Goal: Information Seeking & Learning: Learn about a topic

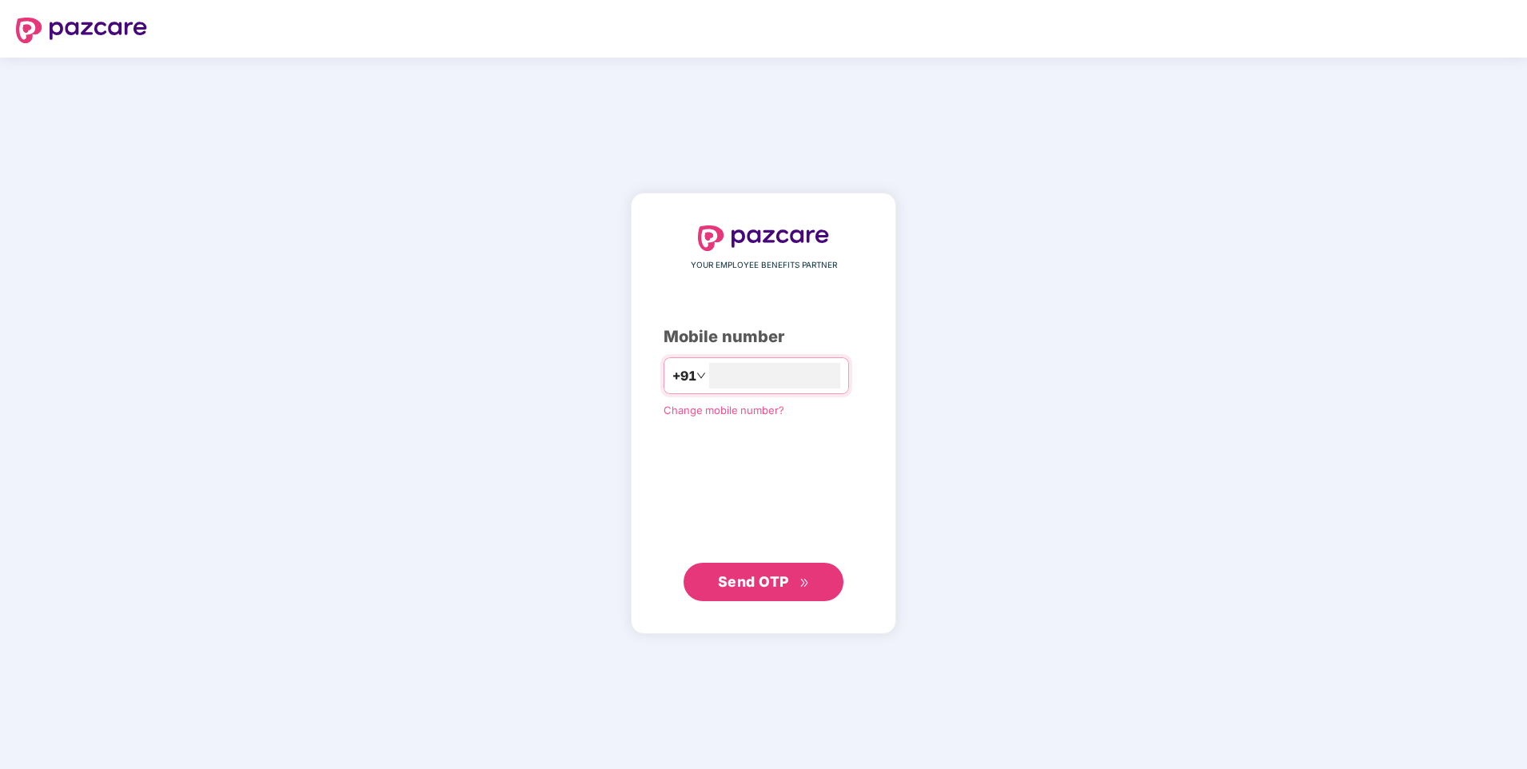
type input "**********"
click at [755, 461] on div "**********" at bounding box center [764, 413] width 200 height 374
click at [769, 570] on span "Send OTP" at bounding box center [764, 581] width 92 height 22
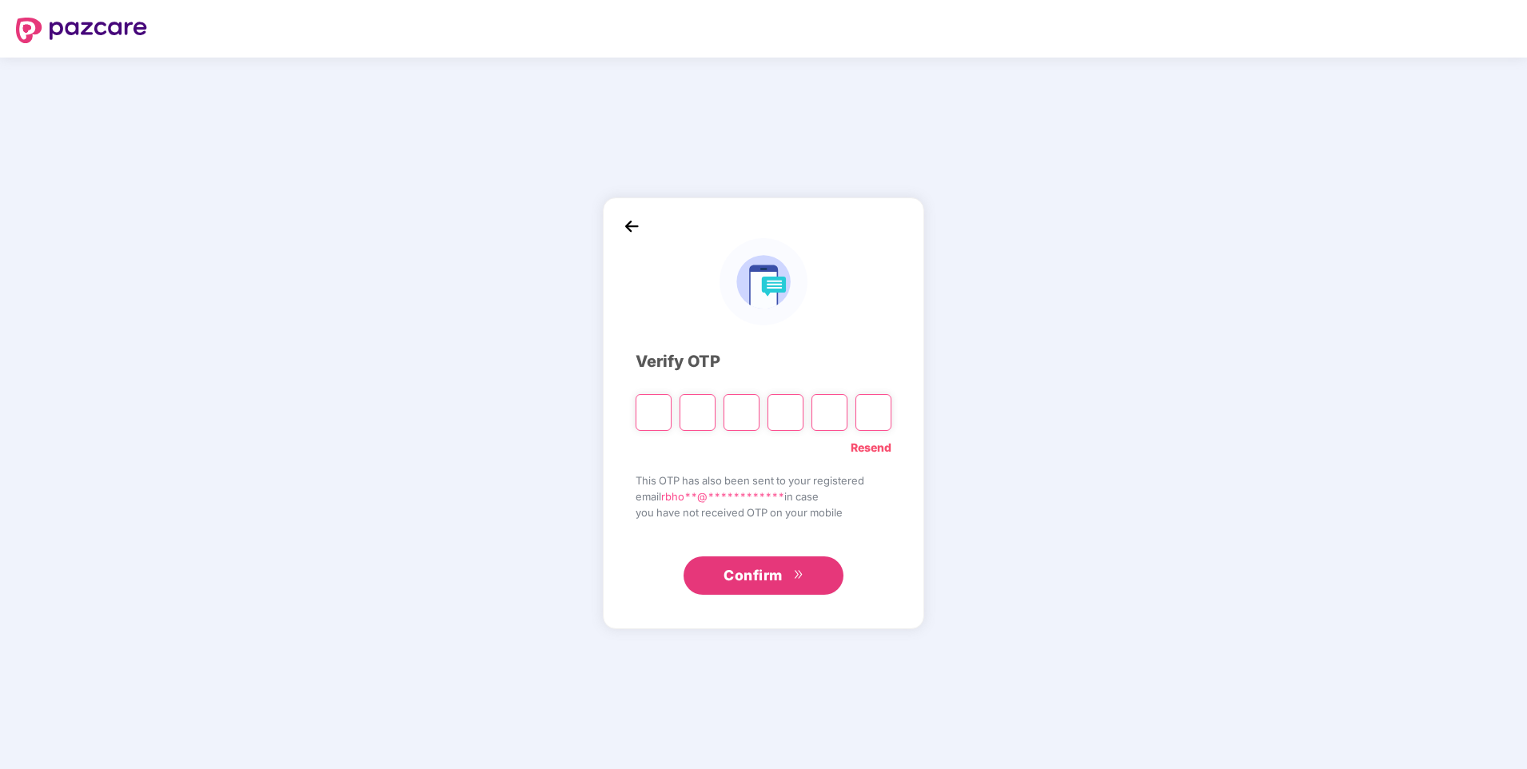
type input "*"
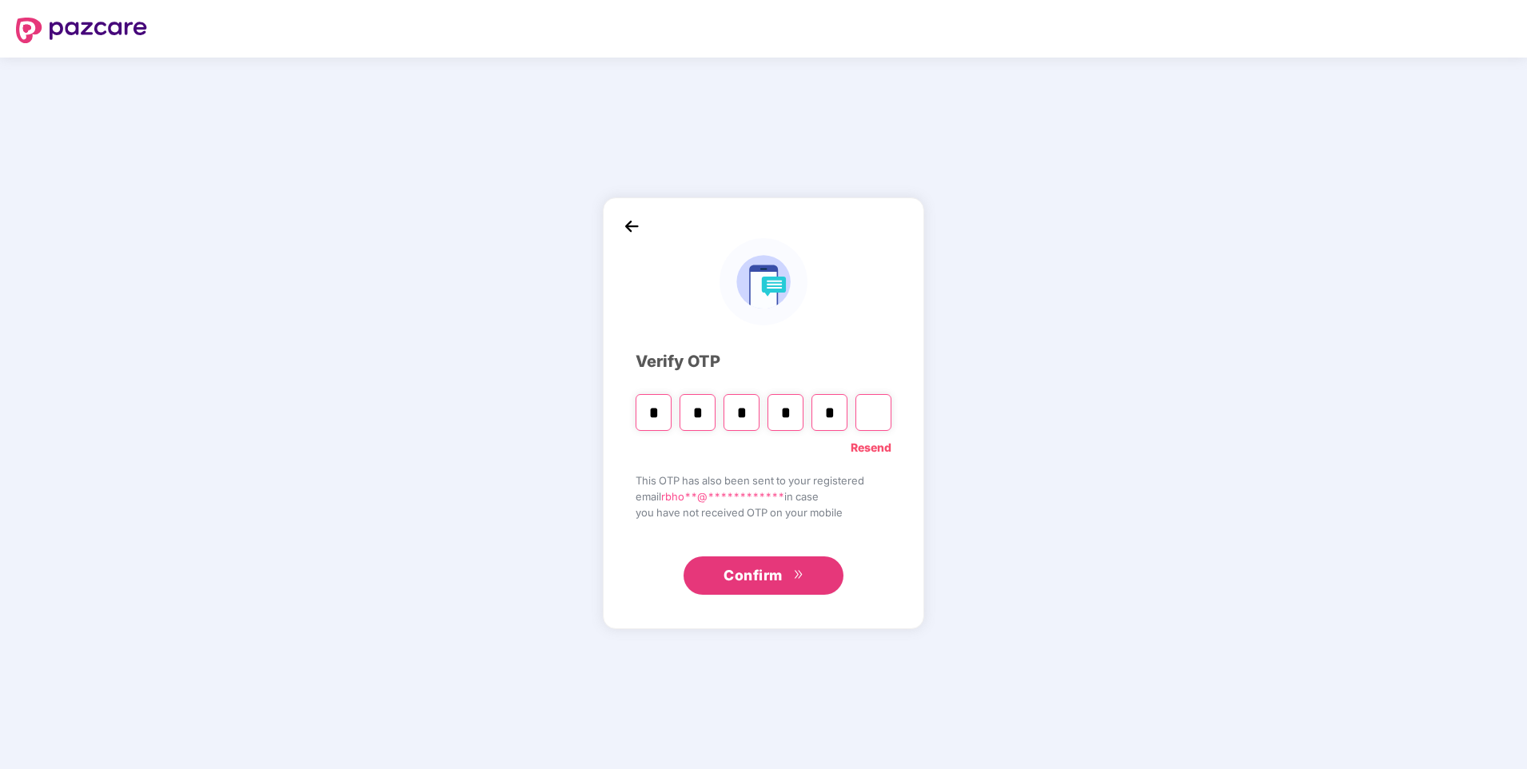
type input "*"
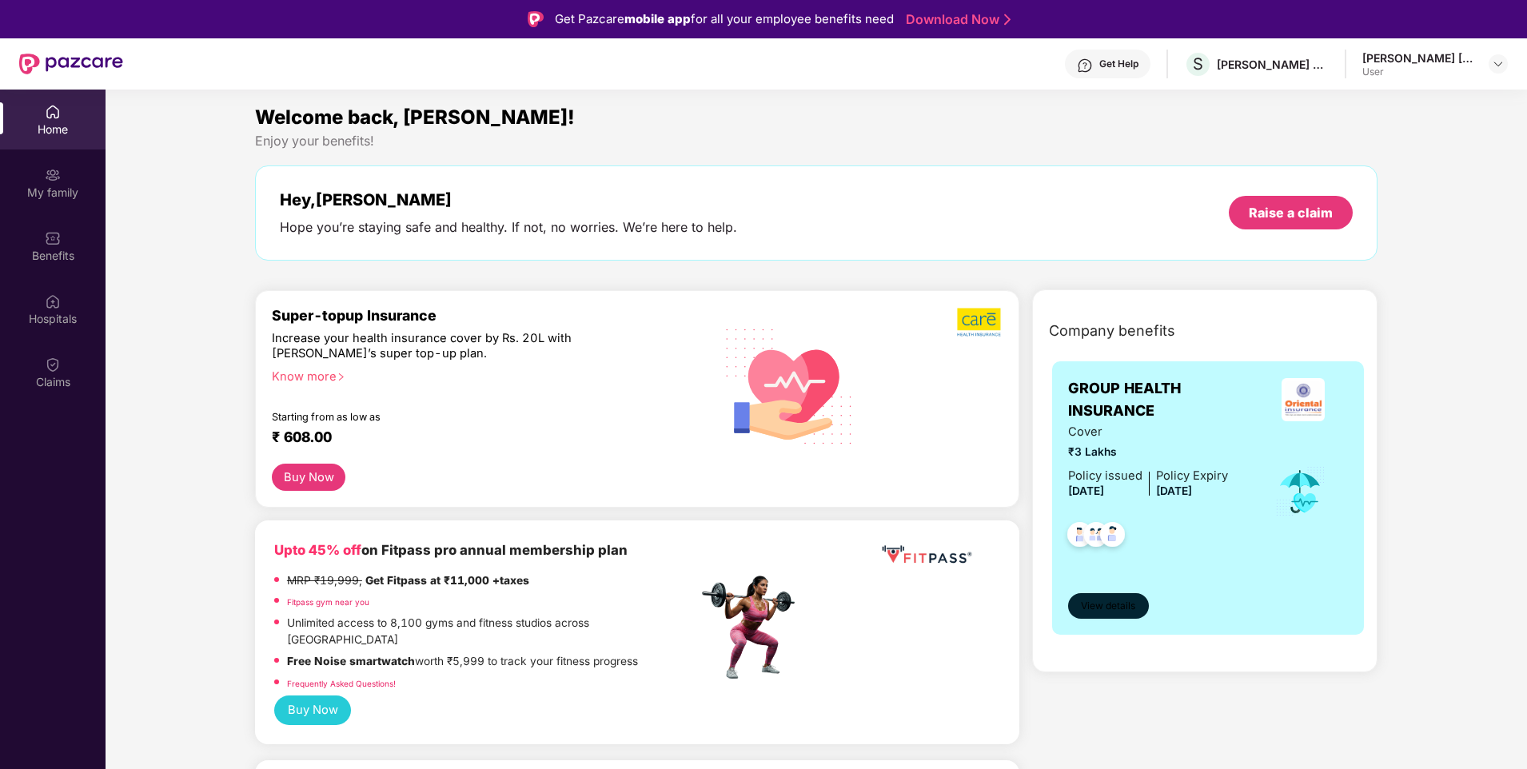
click at [1134, 608] on span "View details" at bounding box center [1108, 606] width 54 height 15
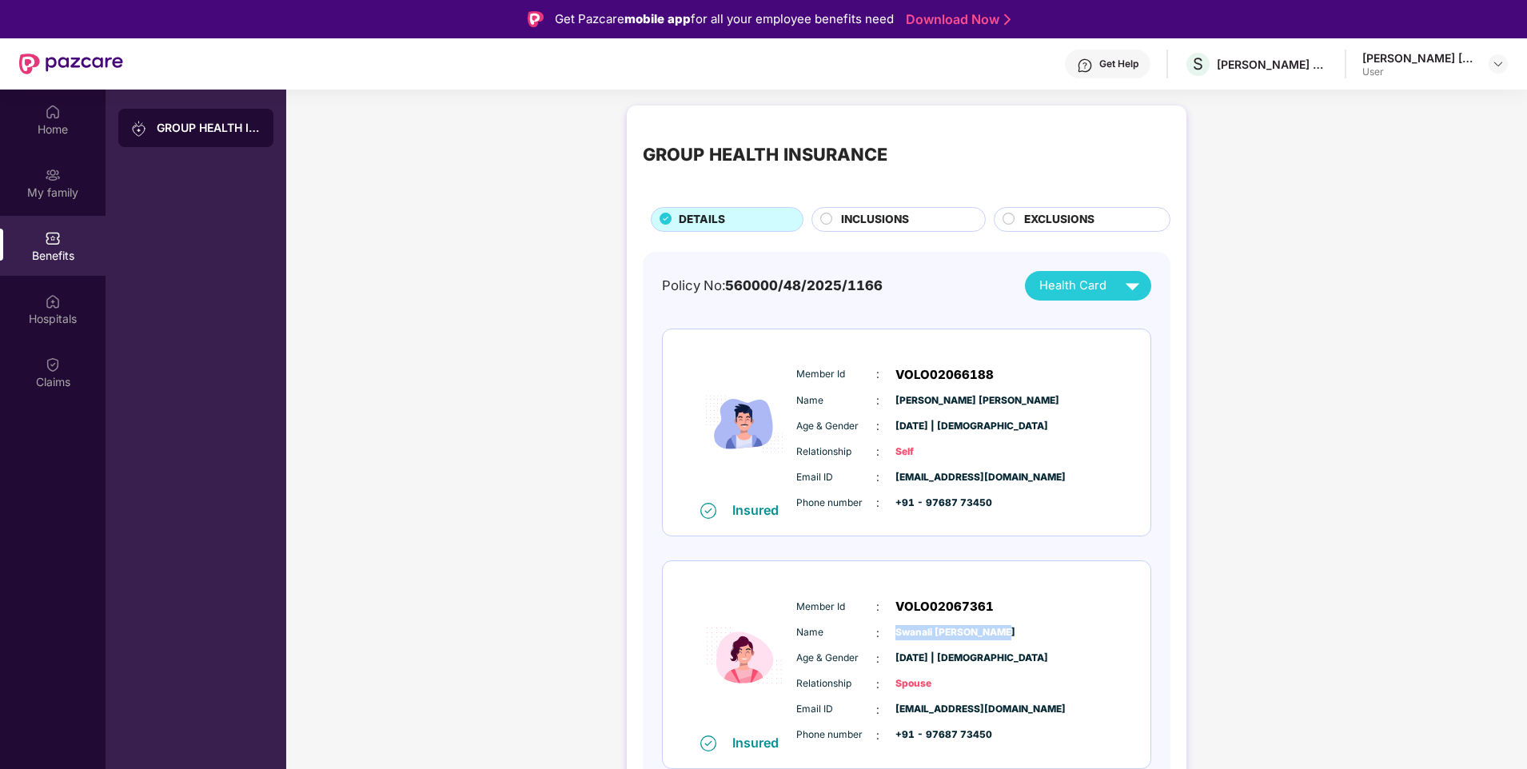
drag, startPoint x: 895, startPoint y: 633, endPoint x: 1005, endPoint y: 636, distance: 110.3
click at [1005, 636] on div "Name : [PERSON_NAME]" at bounding box center [954, 633] width 317 height 18
drag, startPoint x: 1005, startPoint y: 636, endPoint x: 987, endPoint y: 679, distance: 46.6
click at [987, 679] on div "Relationship : Spouse" at bounding box center [954, 685] width 317 height 18
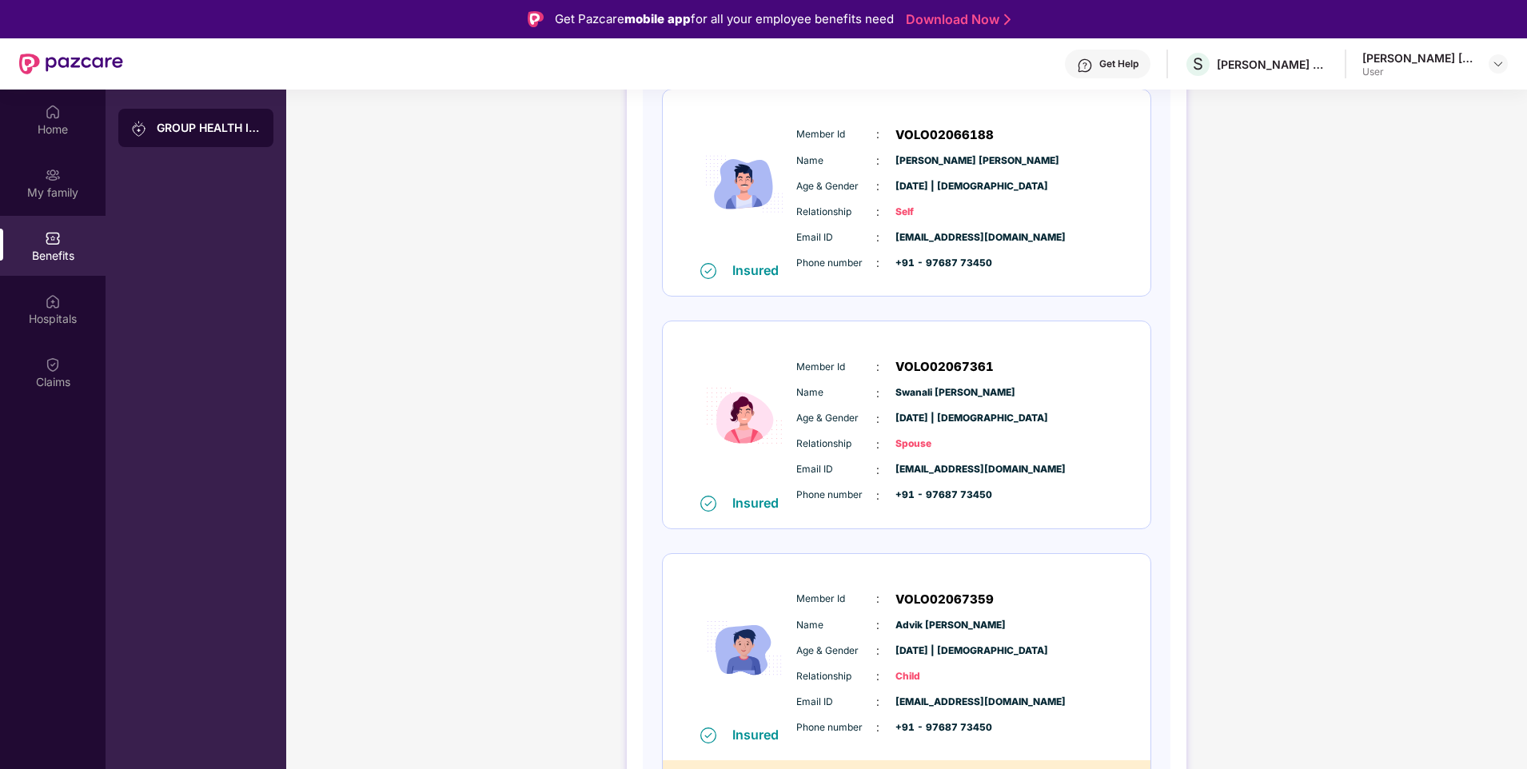
scroll to position [400, 0]
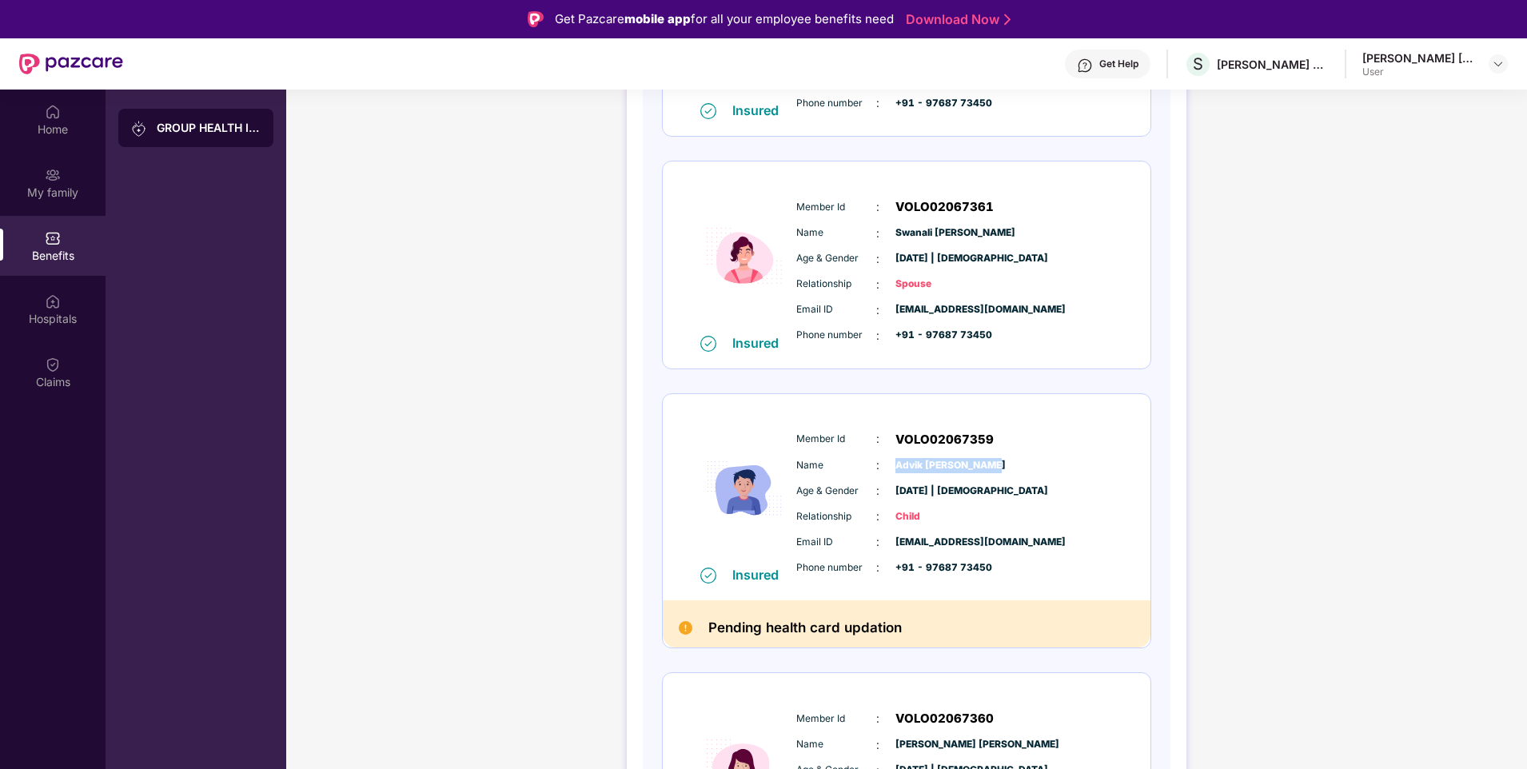
drag, startPoint x: 892, startPoint y: 465, endPoint x: 990, endPoint y: 472, distance: 97.7
click at [990, 472] on div "Name : [PERSON_NAME]" at bounding box center [954, 465] width 317 height 18
copy span "Advik [PERSON_NAME]"
click at [1027, 555] on div "Email ID : [EMAIL_ADDRESS][DOMAIN_NAME] Phone number : +91 - 97687 73450" at bounding box center [954, 554] width 325 height 43
